Goal: Transaction & Acquisition: Download file/media

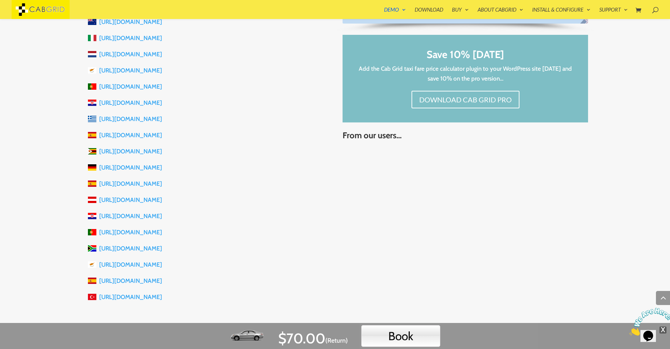
scroll to position [535, 0]
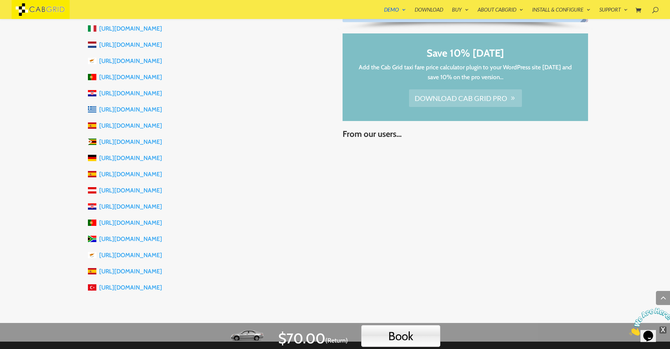
click at [519, 102] on link "Download Cab Grid Pro" at bounding box center [465, 98] width 113 height 18
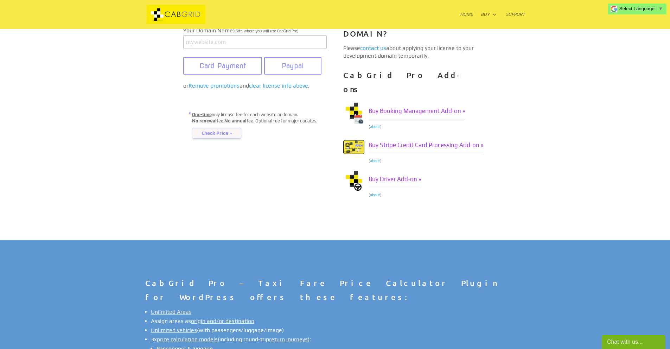
scroll to position [221, 0]
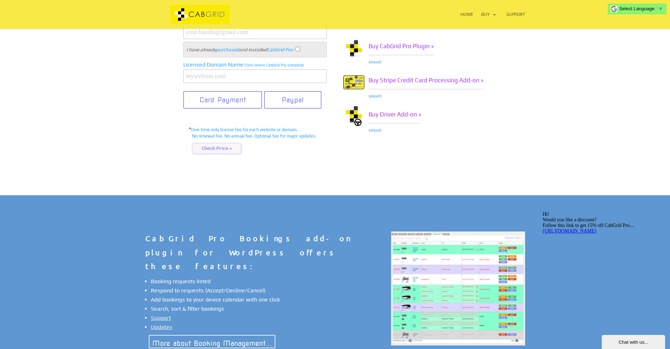
scroll to position [355, 0]
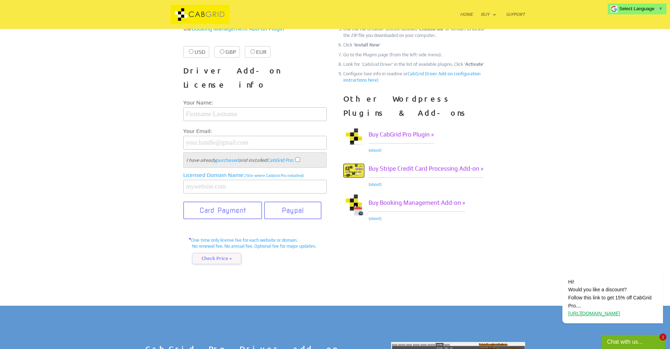
scroll to position [360, 0]
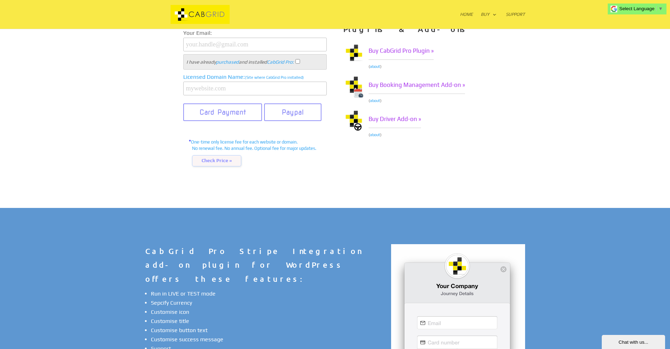
scroll to position [439, 0]
